Goal: Find specific page/section: Find specific page/section

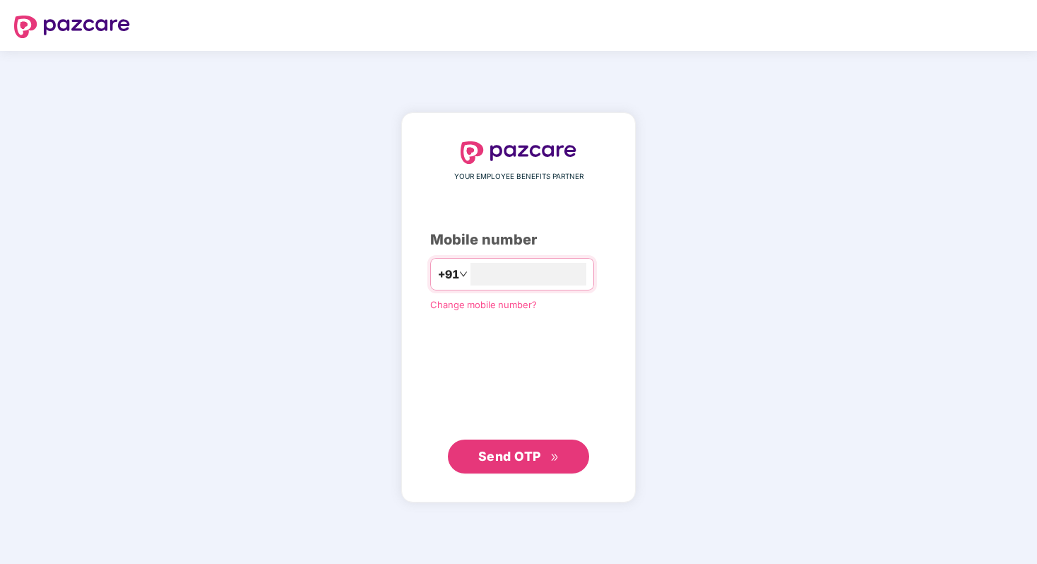
type input "**********"
click at [494, 456] on span "Send OTP" at bounding box center [509, 456] width 63 height 15
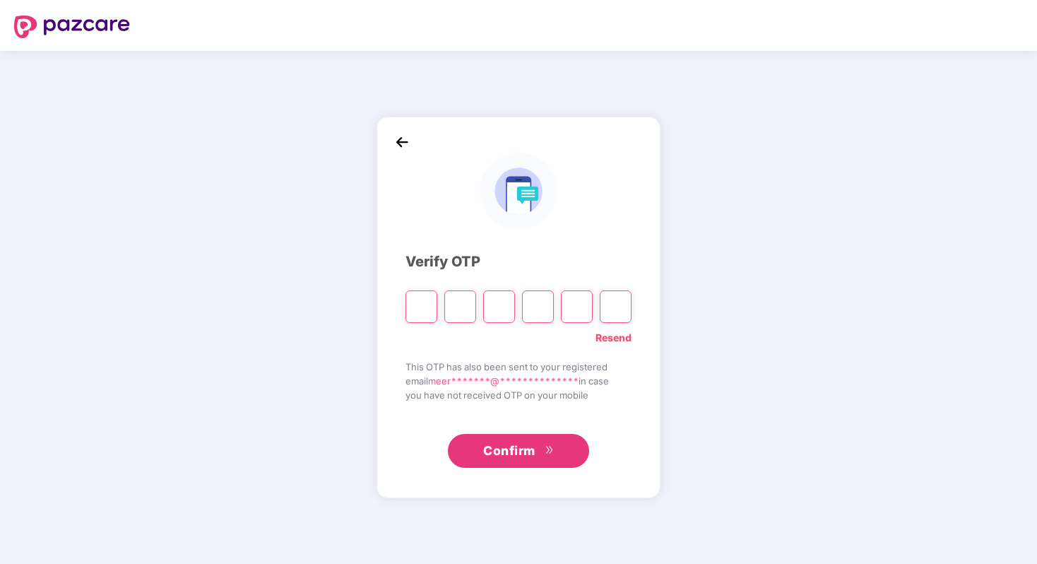
paste input "*"
type input "*"
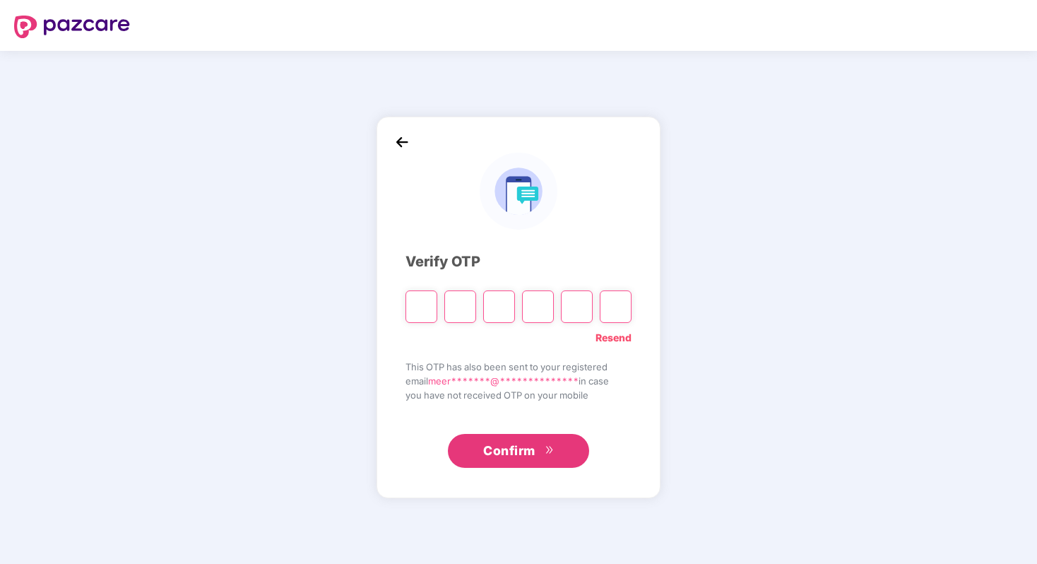
type input "*"
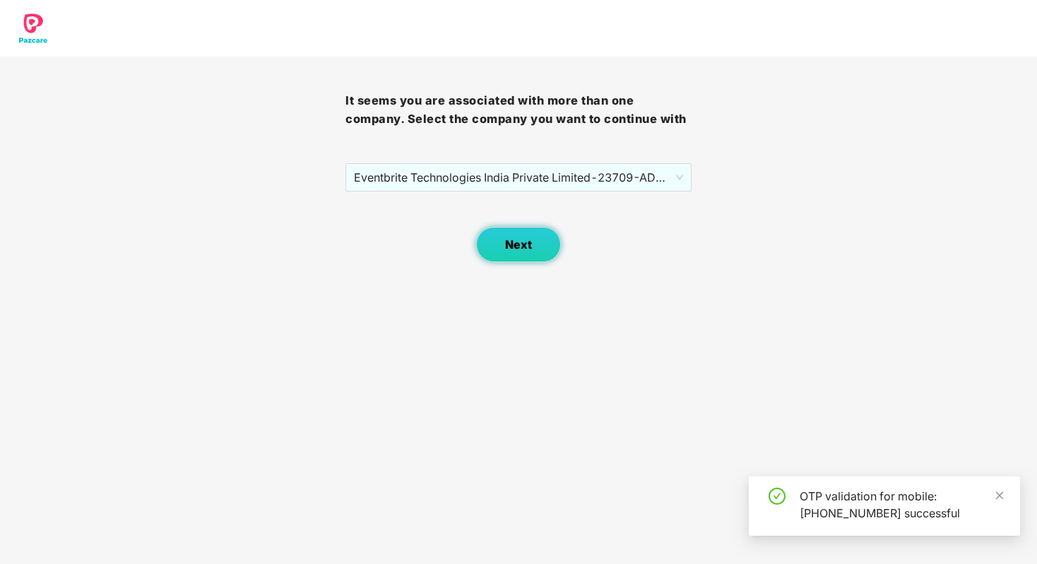
click at [541, 250] on button "Next" at bounding box center [518, 244] width 85 height 35
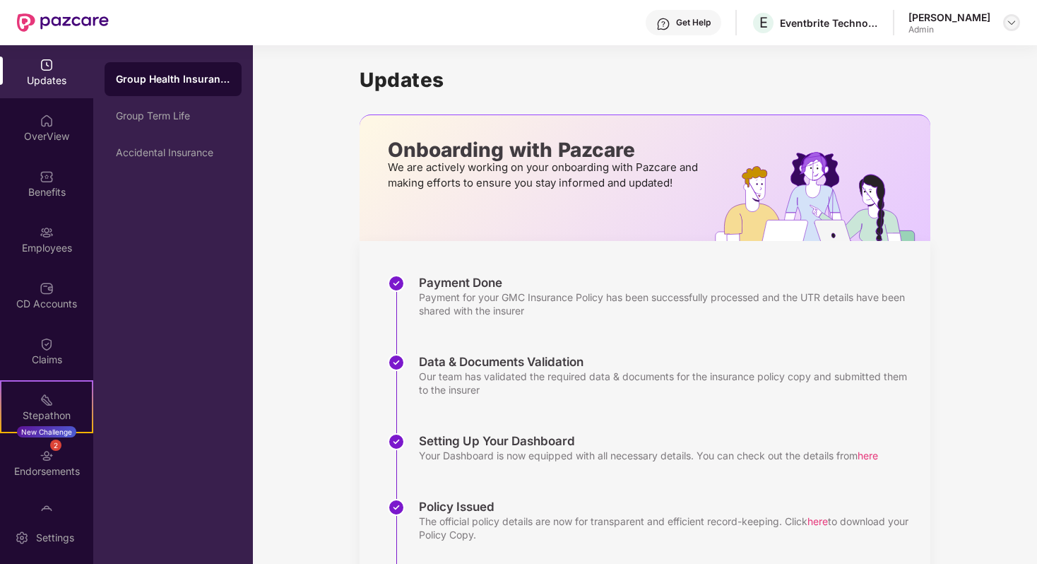
click at [1006, 27] on img at bounding box center [1011, 22] width 11 height 11
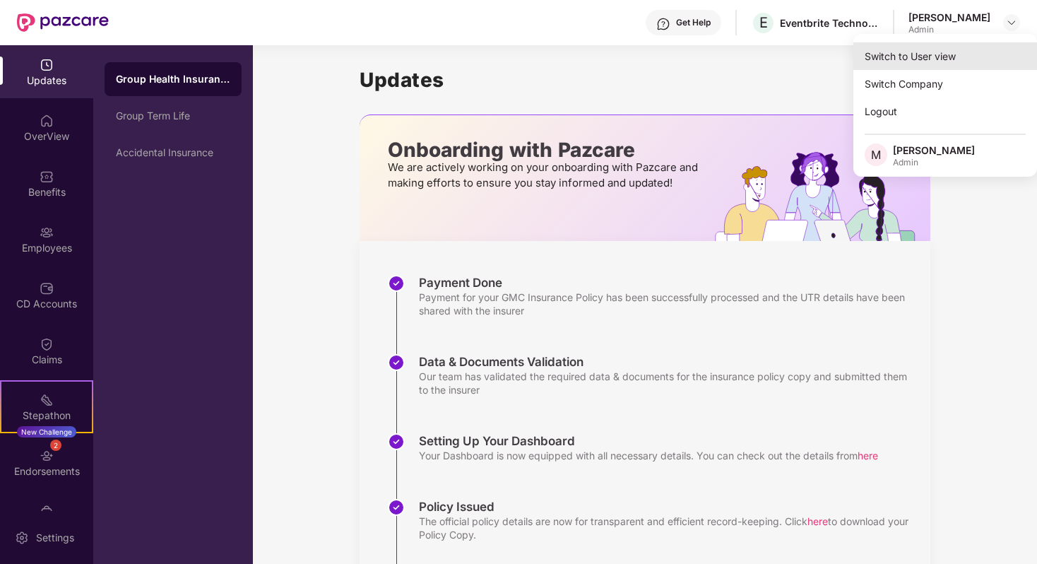
click at [952, 52] on div "Switch to User view" at bounding box center [946, 56] width 184 height 28
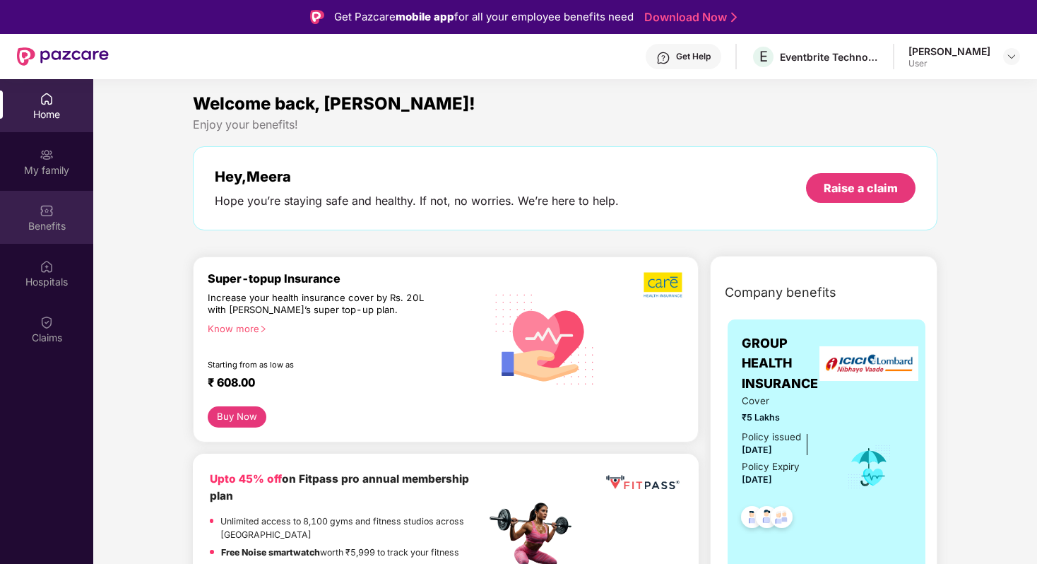
click at [49, 212] on img at bounding box center [47, 211] width 14 height 14
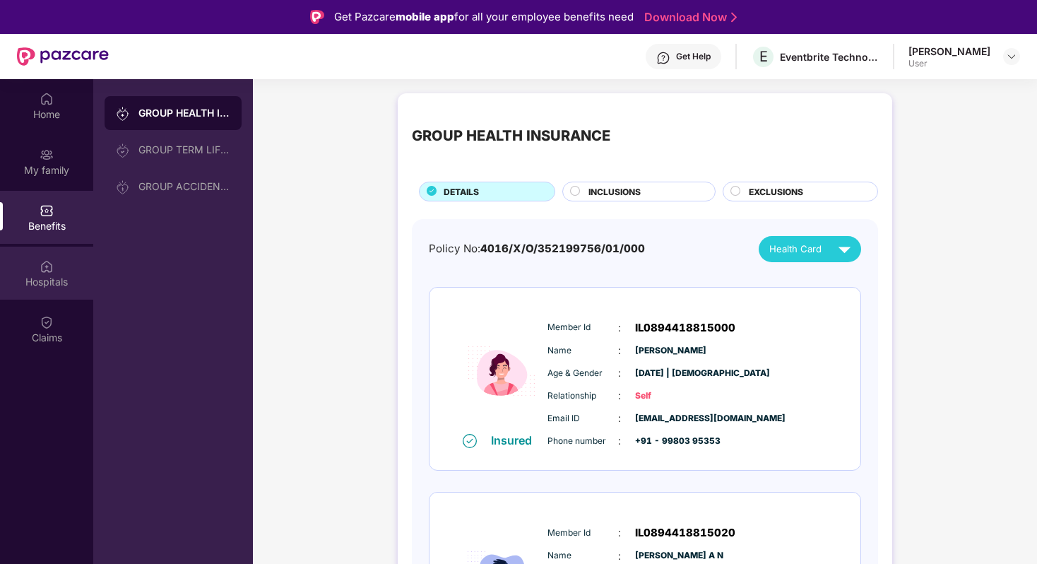
click at [59, 266] on div "Hospitals" at bounding box center [46, 273] width 93 height 53
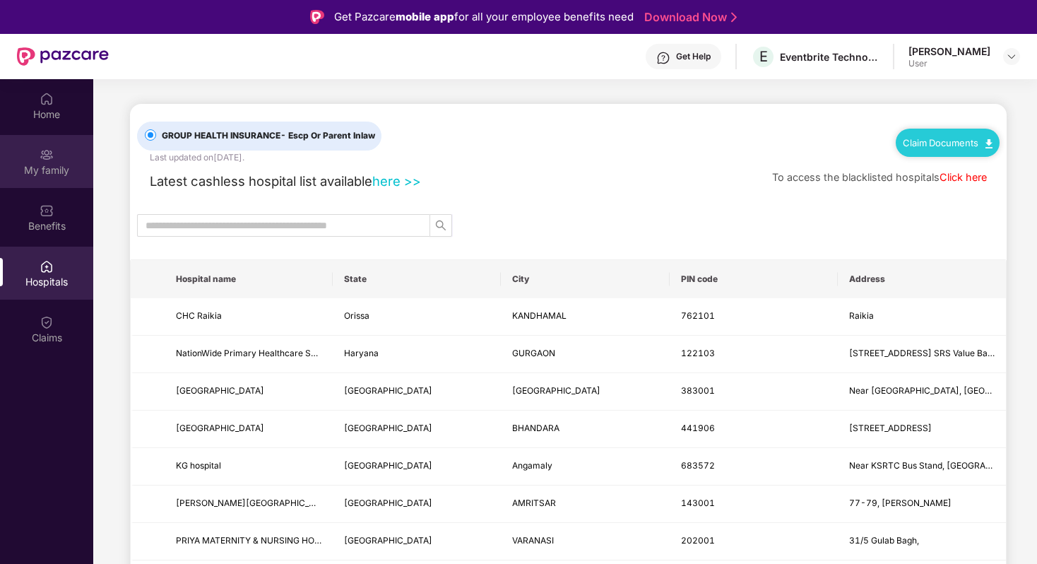
click at [54, 155] on div "My family" at bounding box center [46, 161] width 93 height 53
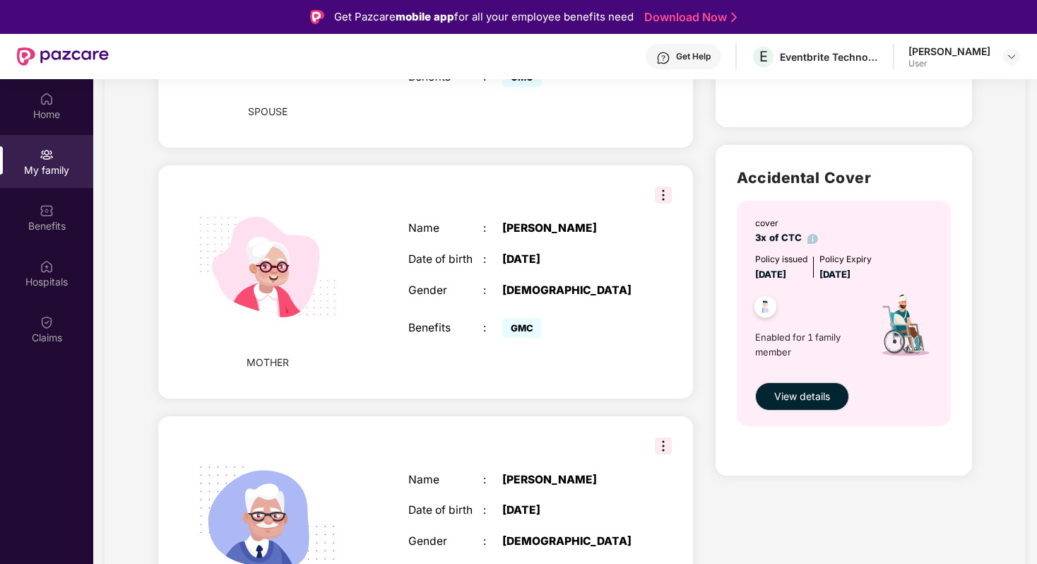
scroll to position [731, 0]
click at [660, 199] on img at bounding box center [663, 194] width 17 height 17
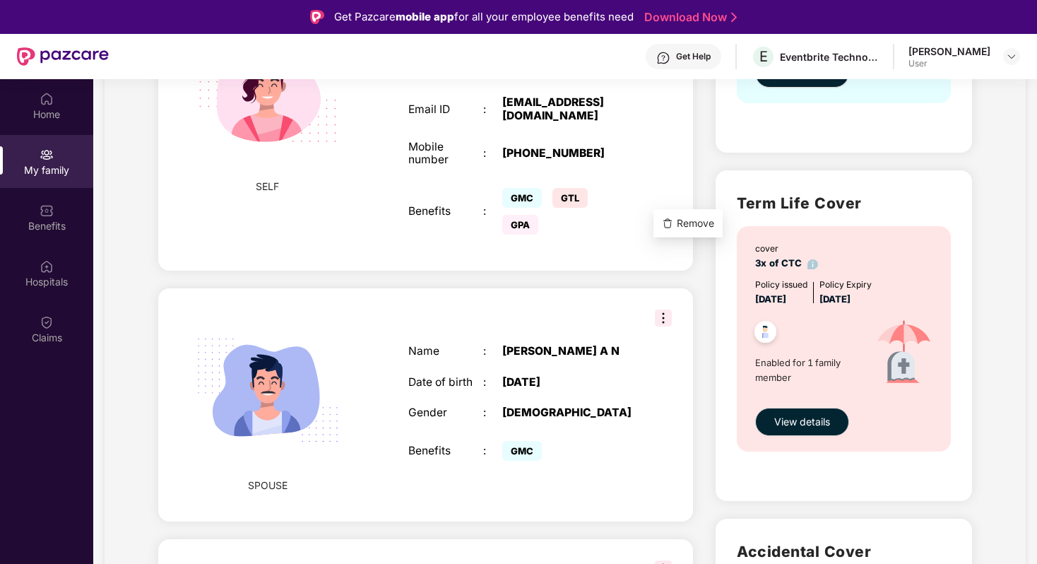
scroll to position [0, 0]
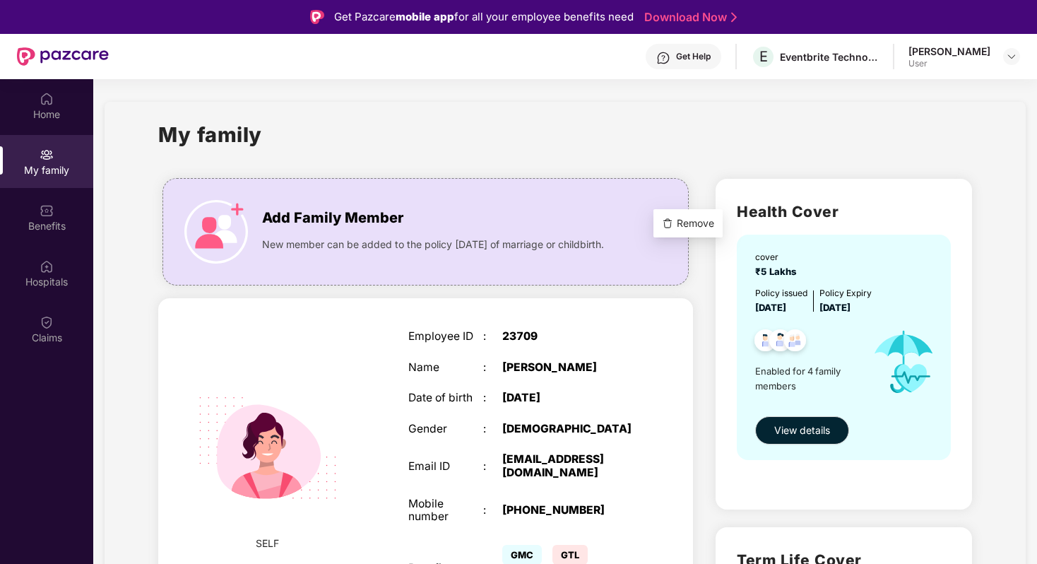
click at [640, 369] on div "Employee ID : 23709 Name : [PERSON_NAME] Date of birth : [DEMOGRAPHIC_DATA] Gen…" at bounding box center [520, 462] width 253 height 300
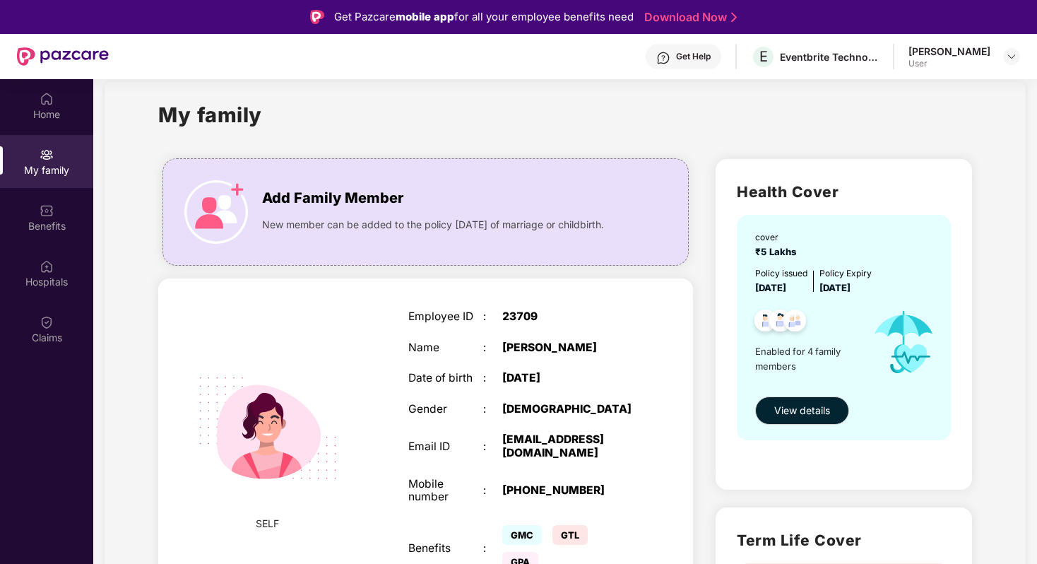
scroll to position [23, 0]
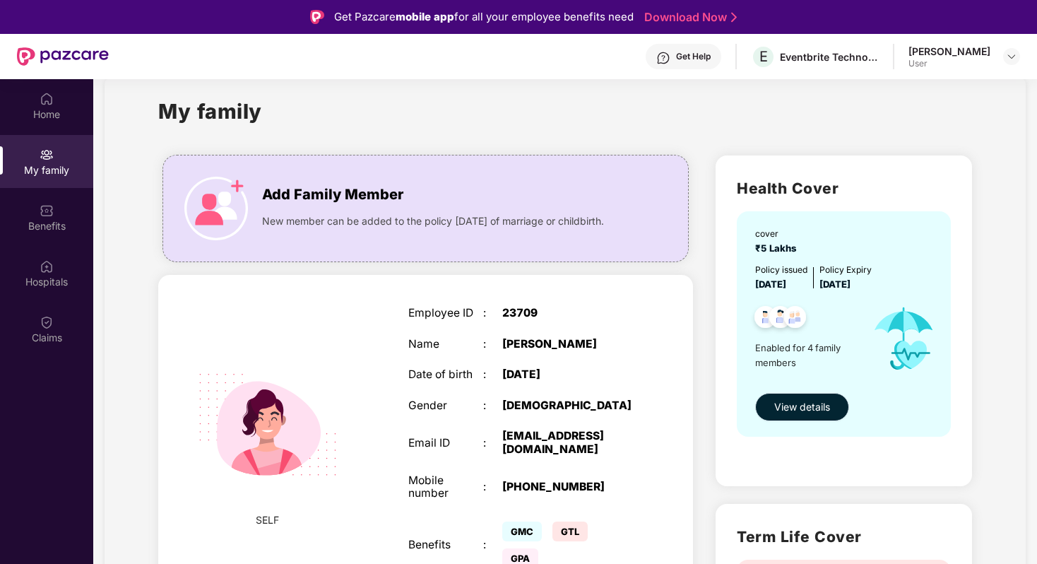
click at [817, 408] on span "View details" at bounding box center [802, 407] width 56 height 16
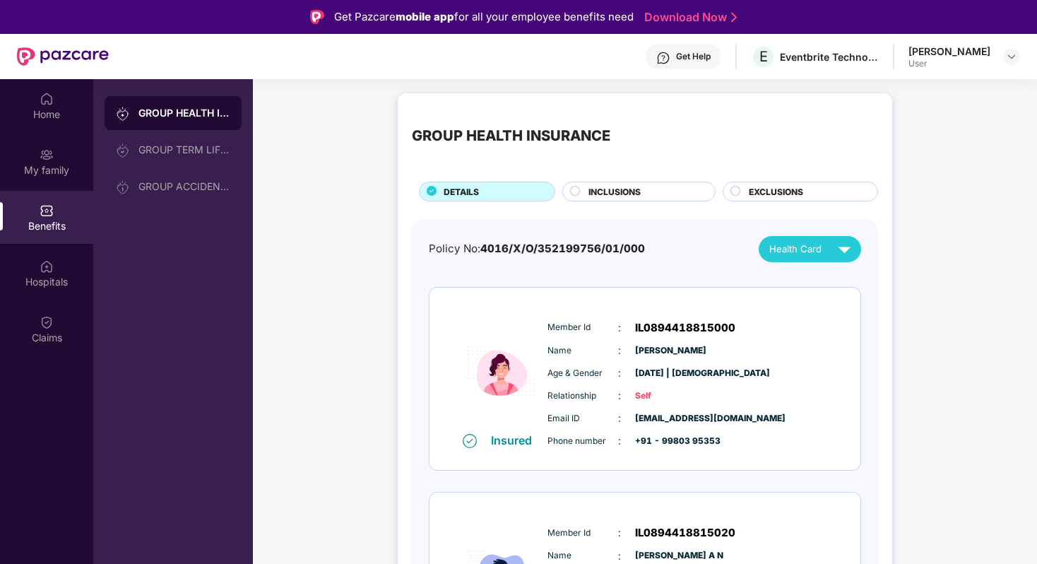
click at [825, 252] on div "Health Card" at bounding box center [813, 249] width 88 height 25
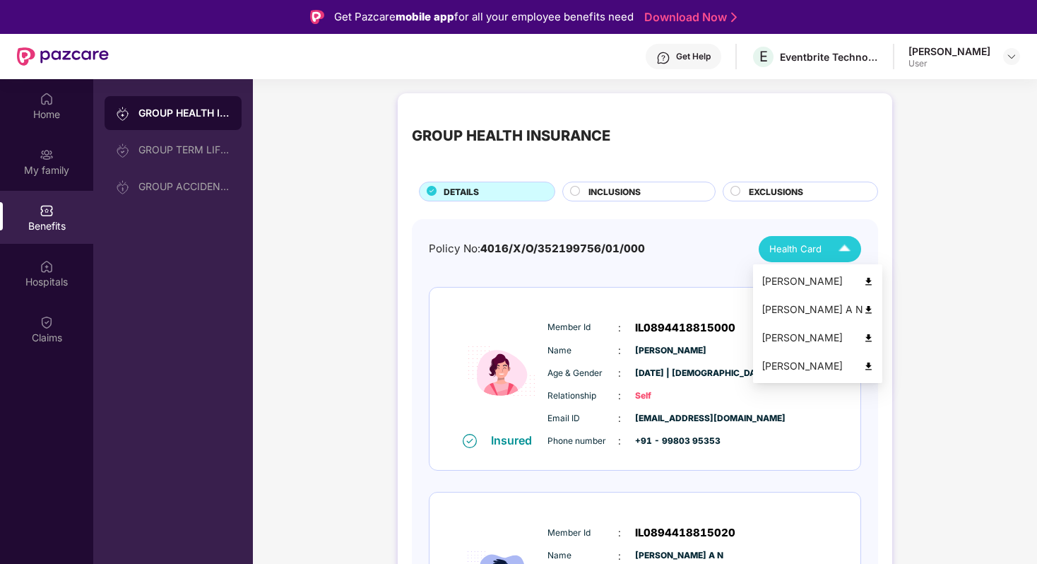
click at [812, 277] on div "[PERSON_NAME]" at bounding box center [818, 281] width 112 height 16
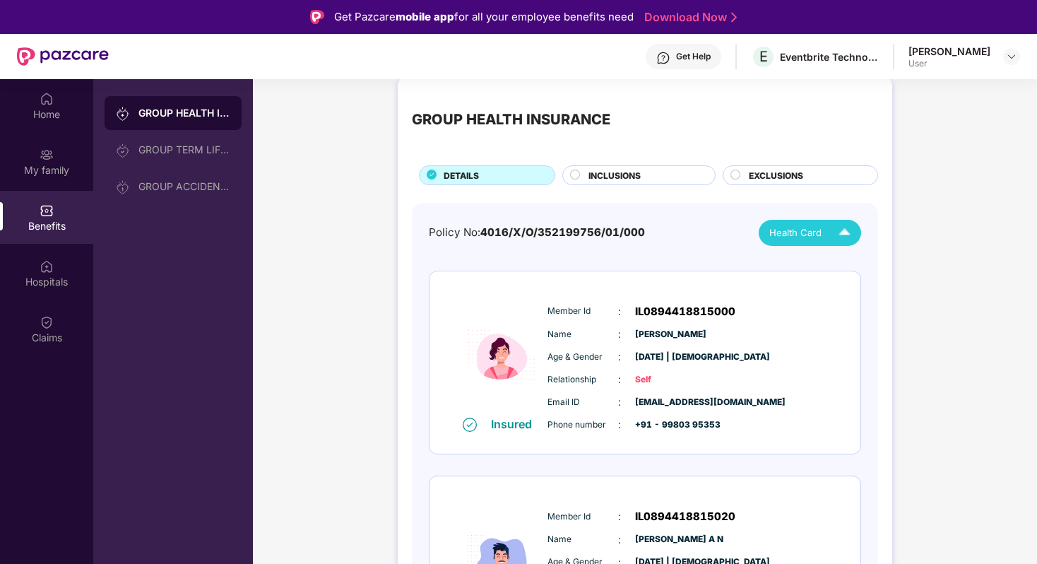
scroll to position [15, 0]
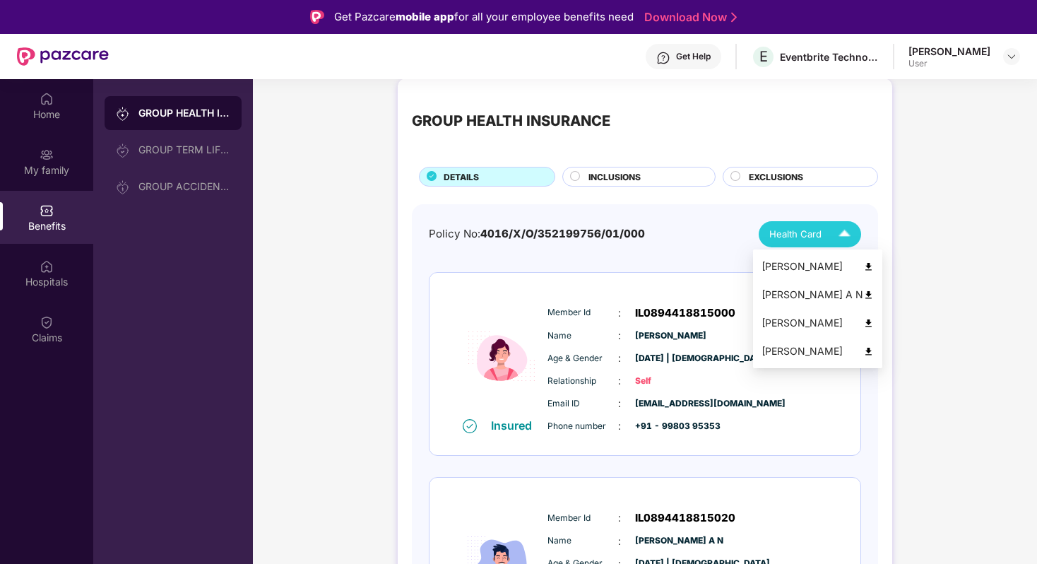
click at [827, 224] on div "Health Card" at bounding box center [813, 234] width 88 height 25
click at [822, 294] on div "[PERSON_NAME] A N" at bounding box center [818, 295] width 112 height 16
